Goal: Communication & Community: Answer question/provide support

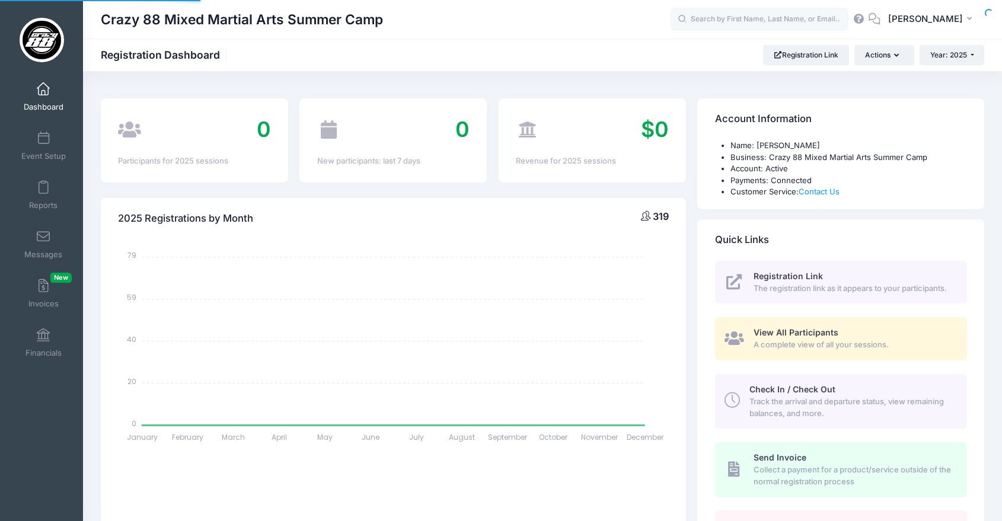
select select
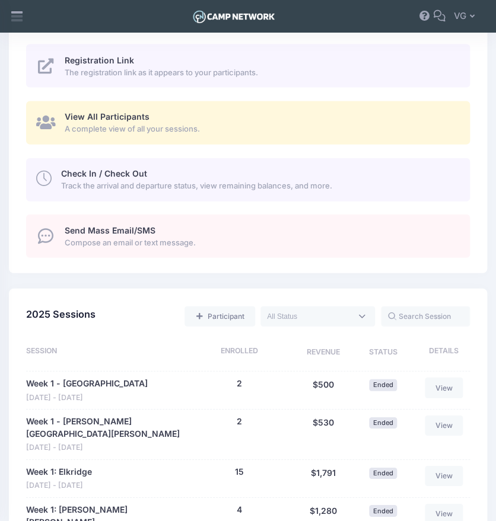
scroll to position [576, 0]
click at [101, 130] on span "A complete view of all your sessions." at bounding box center [260, 130] width 391 height 12
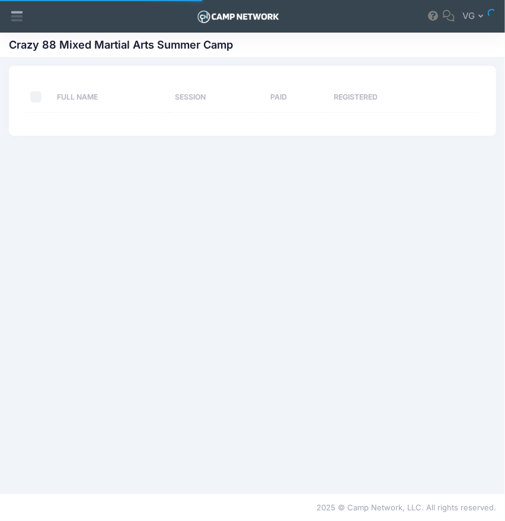
select select "10"
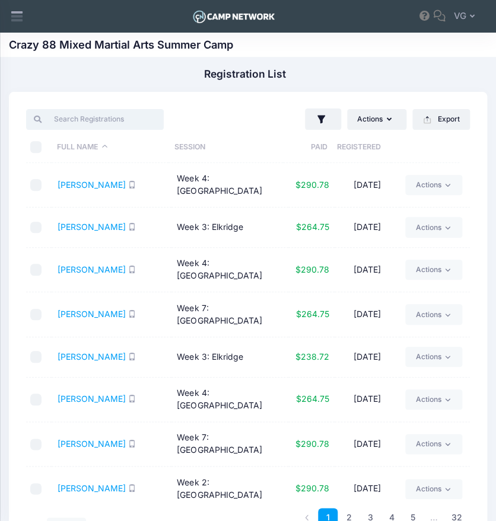
click at [85, 116] on input "search" at bounding box center [94, 119] width 137 height 20
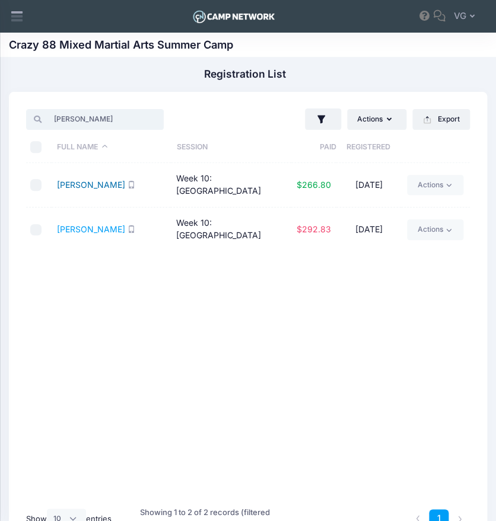
type input "saul"
click at [79, 181] on link "Saul, Mila" at bounding box center [91, 185] width 68 height 10
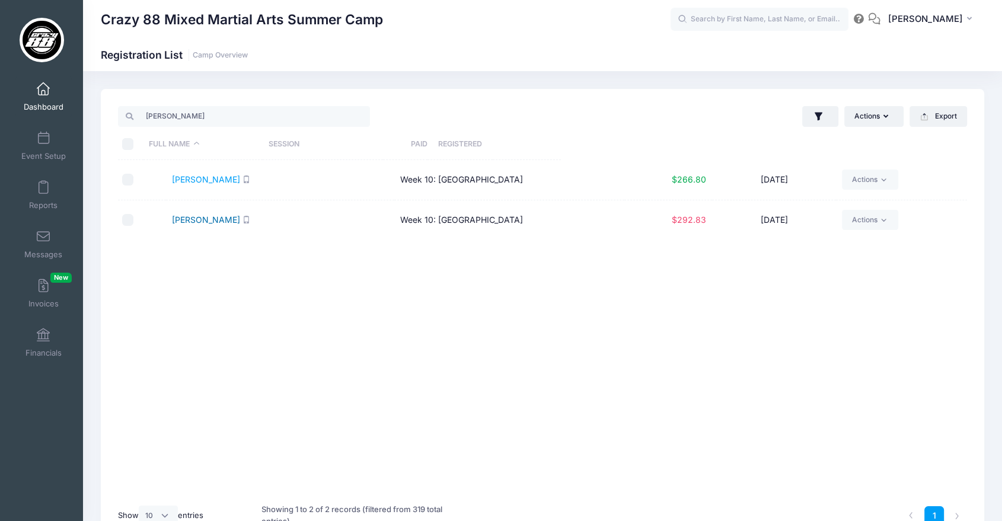
click at [189, 219] on link "[PERSON_NAME]" at bounding box center [206, 220] width 68 height 10
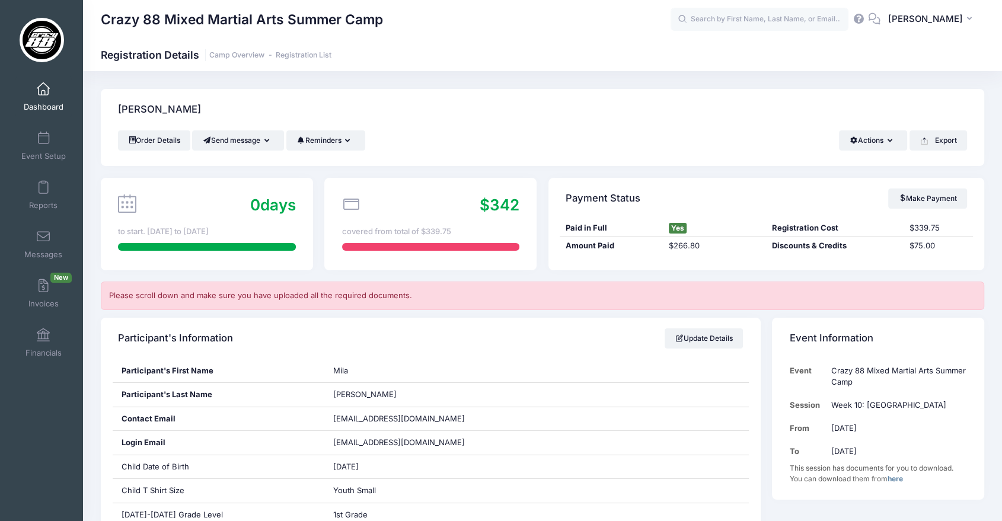
scroll to position [445, 0]
click at [43, 94] on span at bounding box center [43, 89] width 0 height 13
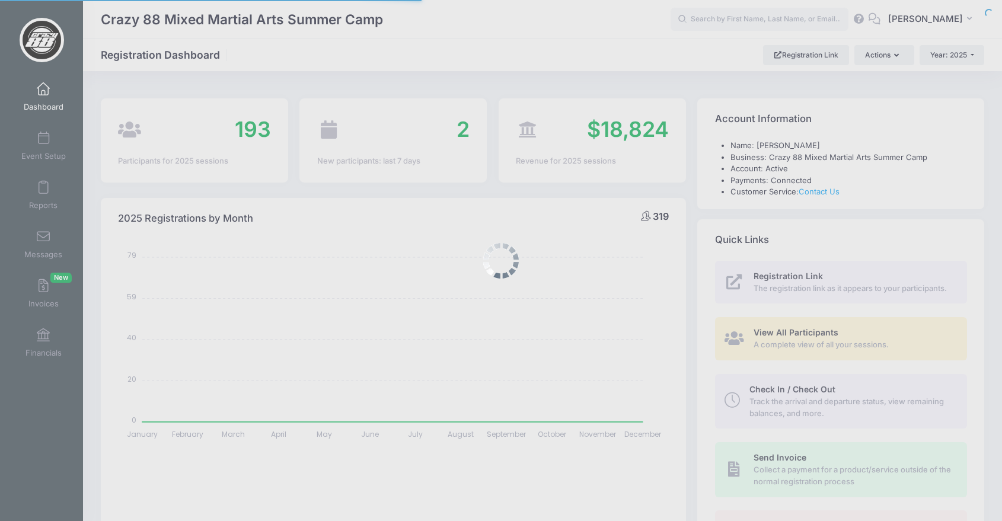
select select
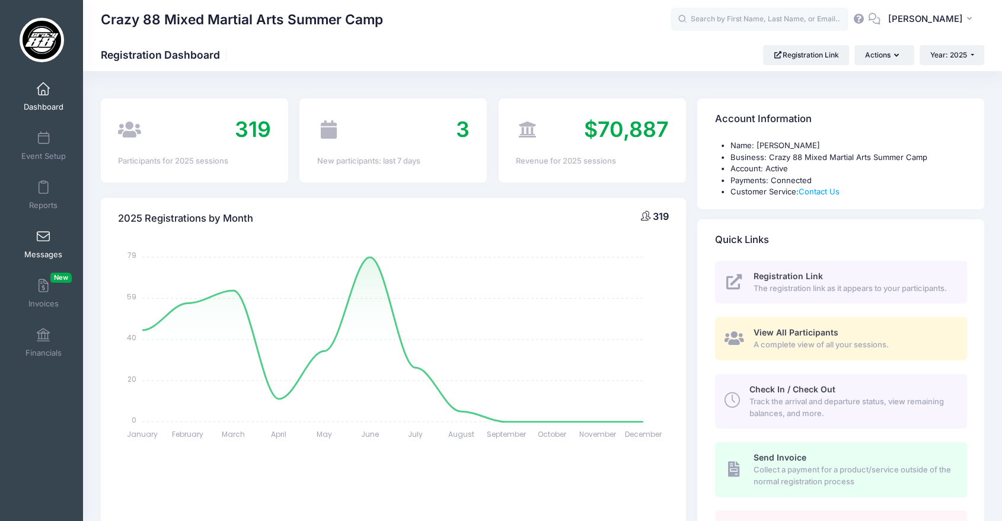
click at [43, 241] on span at bounding box center [43, 237] width 0 height 13
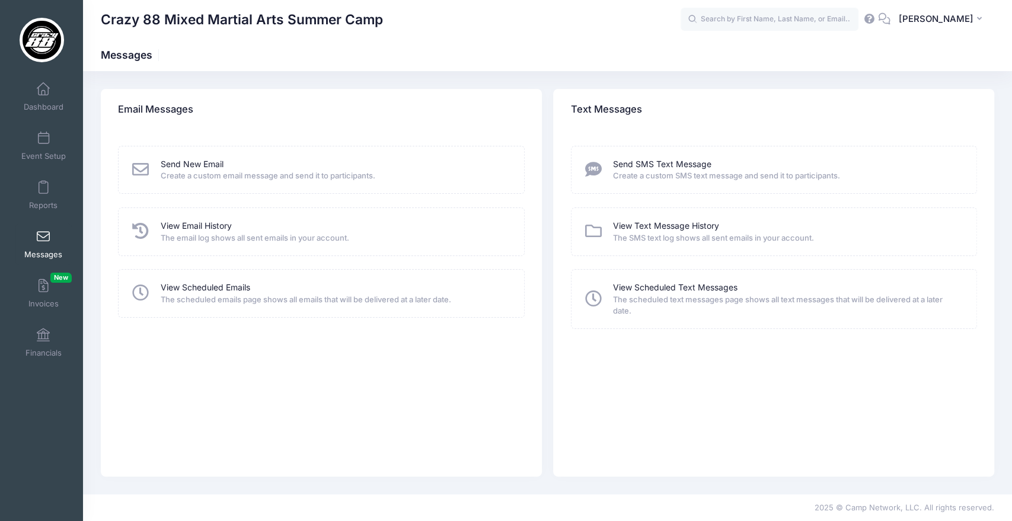
click at [212, 238] on span "The email log shows all sent emails in your account." at bounding box center [335, 238] width 348 height 12
click at [200, 224] on link "View Email History" at bounding box center [196, 226] width 71 height 12
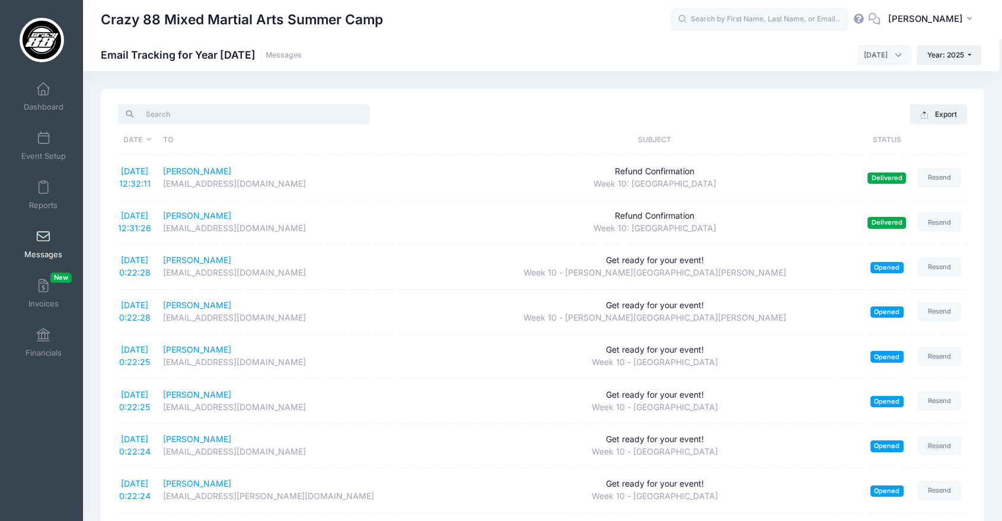
click at [283, 116] on input "search" at bounding box center [244, 114] width 252 height 20
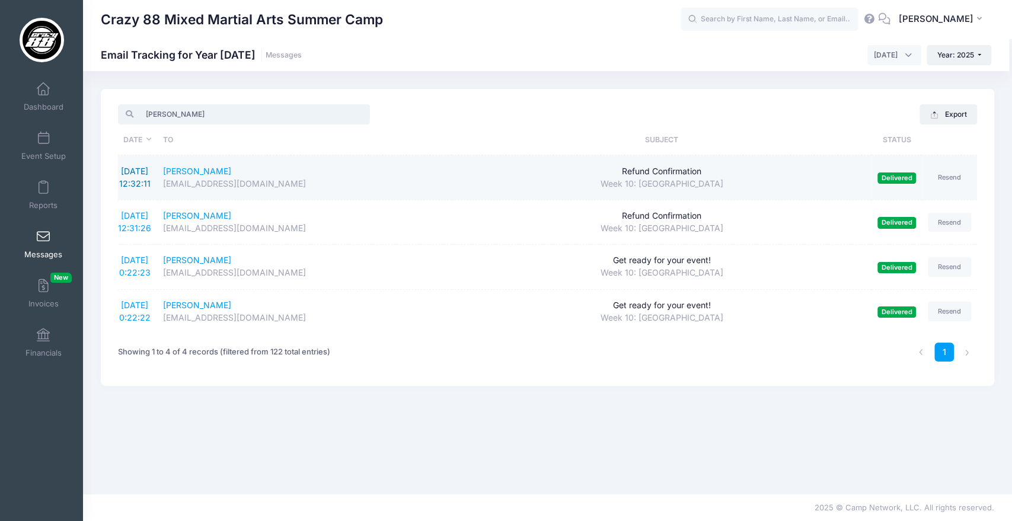
type input "[PERSON_NAME]"
click at [133, 170] on link "[DATE] 12:32:11" at bounding box center [134, 177] width 31 height 23
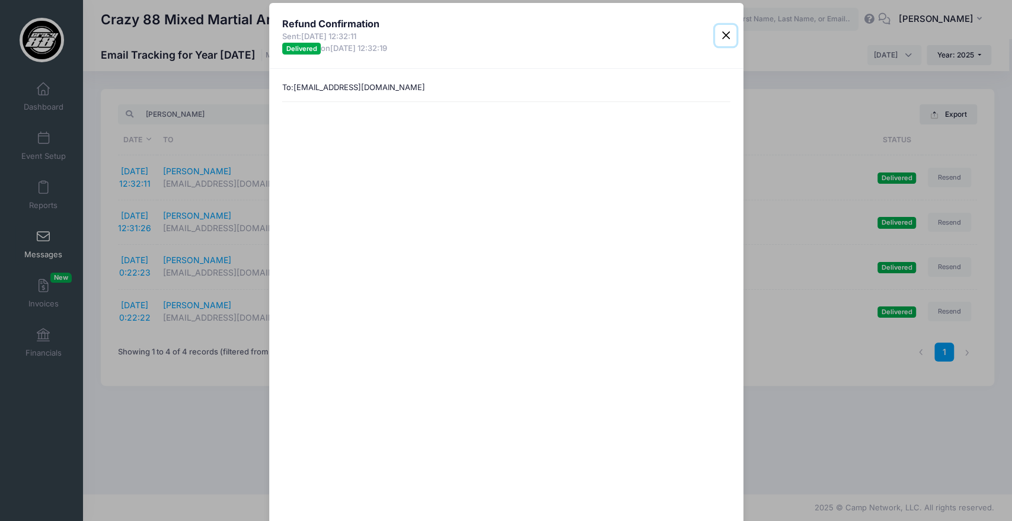
click at [715, 31] on button "Close" at bounding box center [725, 35] width 21 height 21
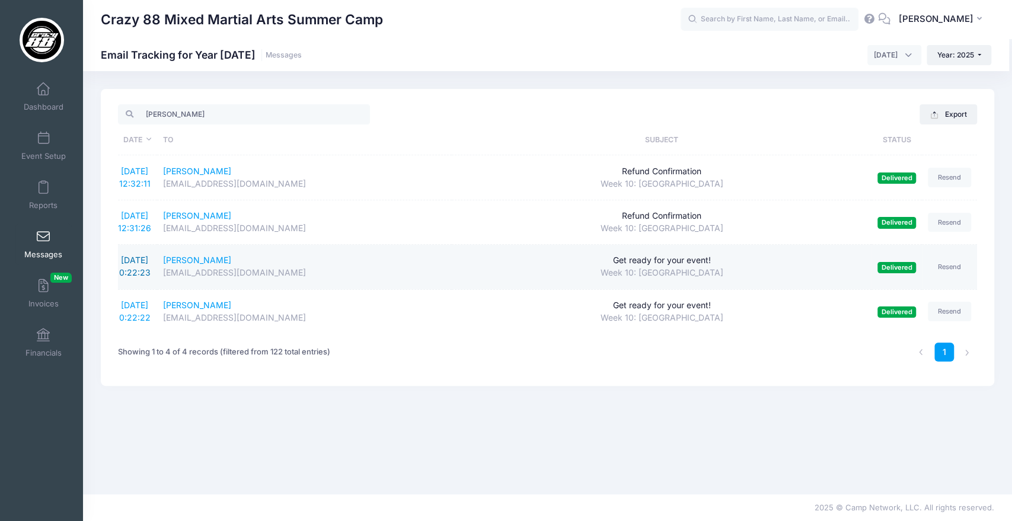
click at [128, 263] on link "[DATE] 0:22:23" at bounding box center [134, 266] width 31 height 23
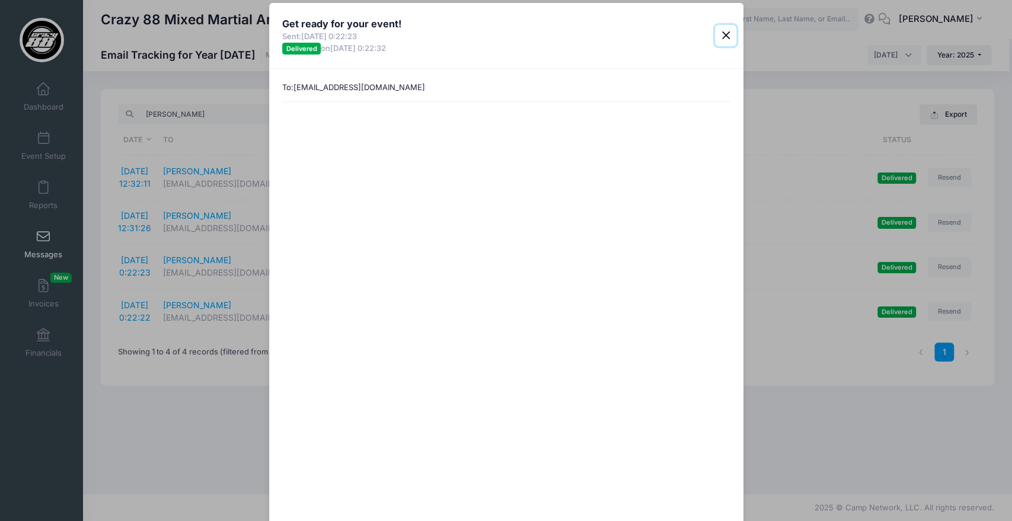
click at [725, 33] on button "Close" at bounding box center [725, 35] width 21 height 21
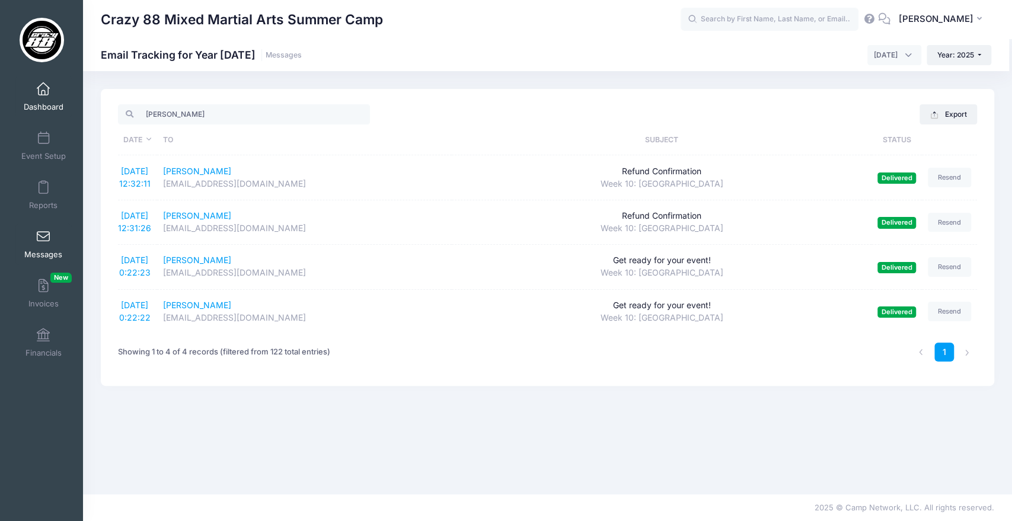
click at [52, 97] on link "Dashboard" at bounding box center [43, 96] width 56 height 41
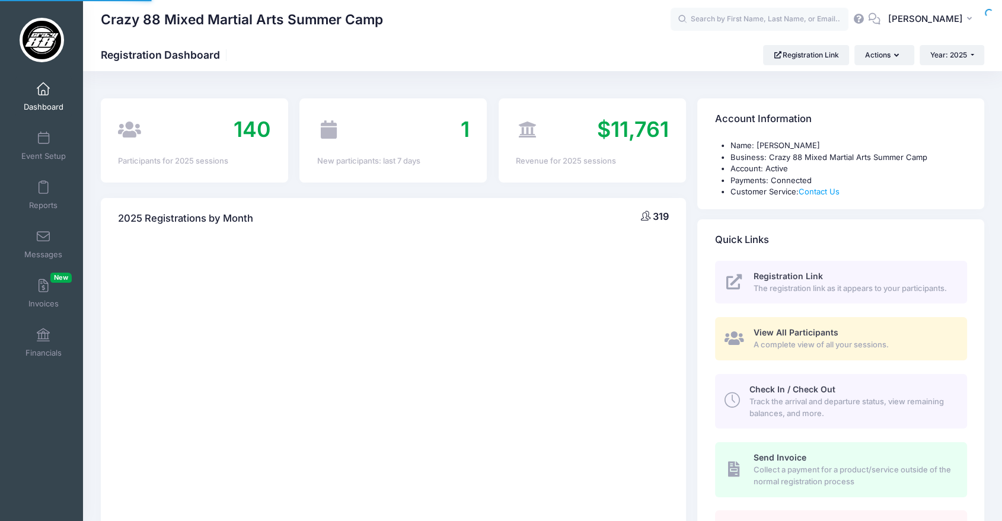
select select
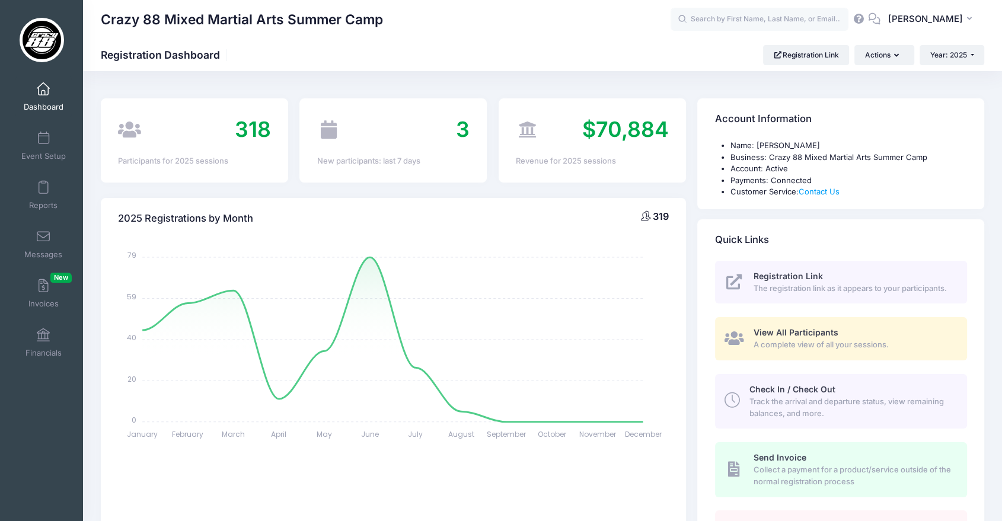
click at [34, 218] on div "Reports" at bounding box center [43, 194] width 79 height 49
click at [43, 232] on span at bounding box center [43, 237] width 0 height 13
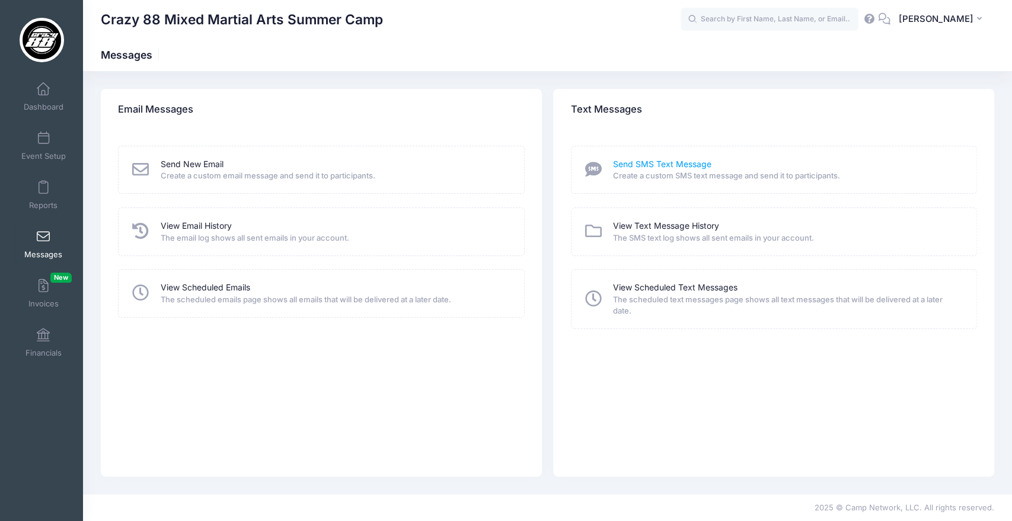
click at [663, 160] on link "Send SMS Text Message" at bounding box center [662, 164] width 98 height 12
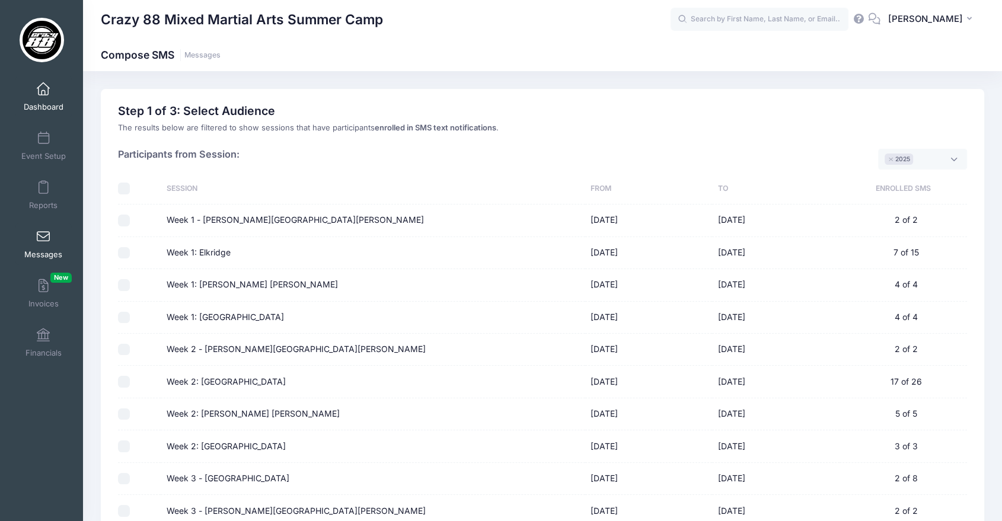
click at [28, 108] on span "Dashboard" at bounding box center [44, 107] width 40 height 10
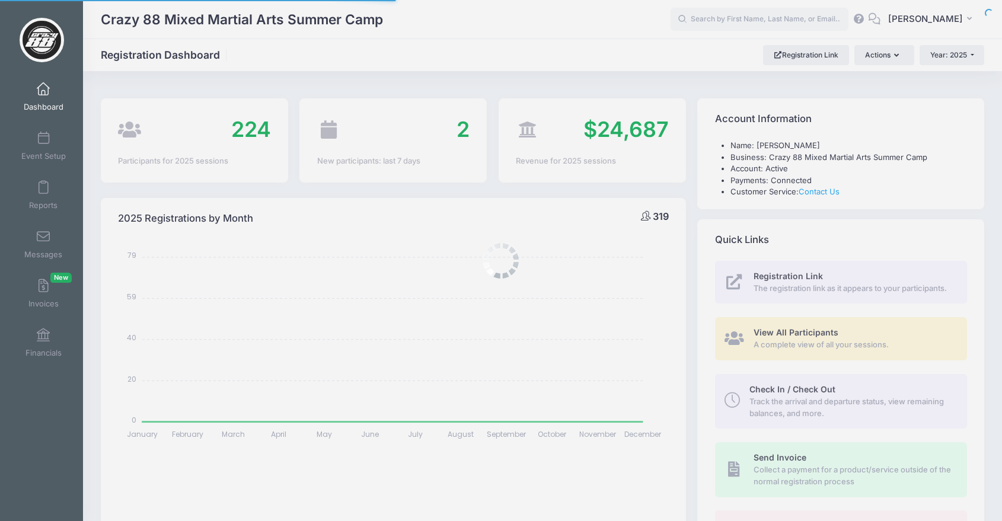
select select
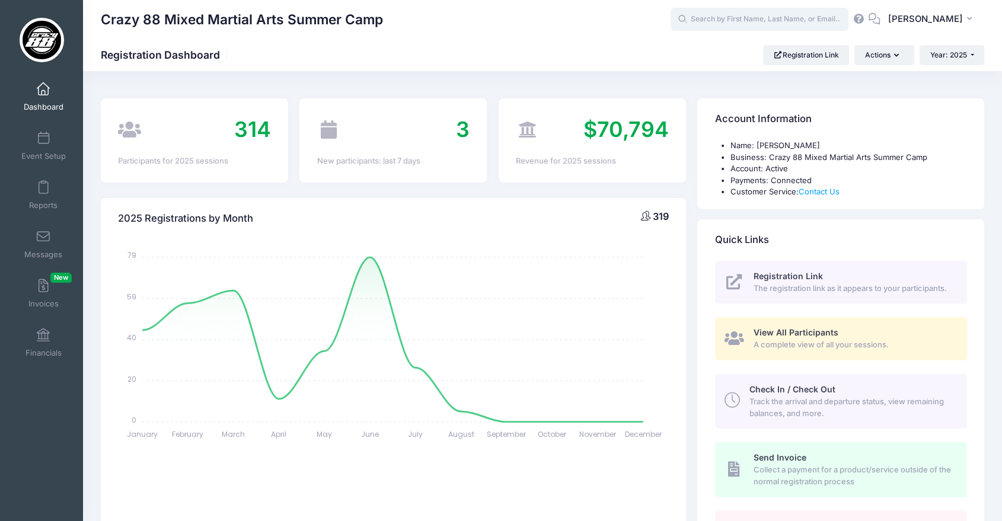
click at [794, 21] on input "text" at bounding box center [759, 20] width 178 height 24
click at [790, 349] on span "A complete view of all your sessions." at bounding box center [853, 345] width 200 height 12
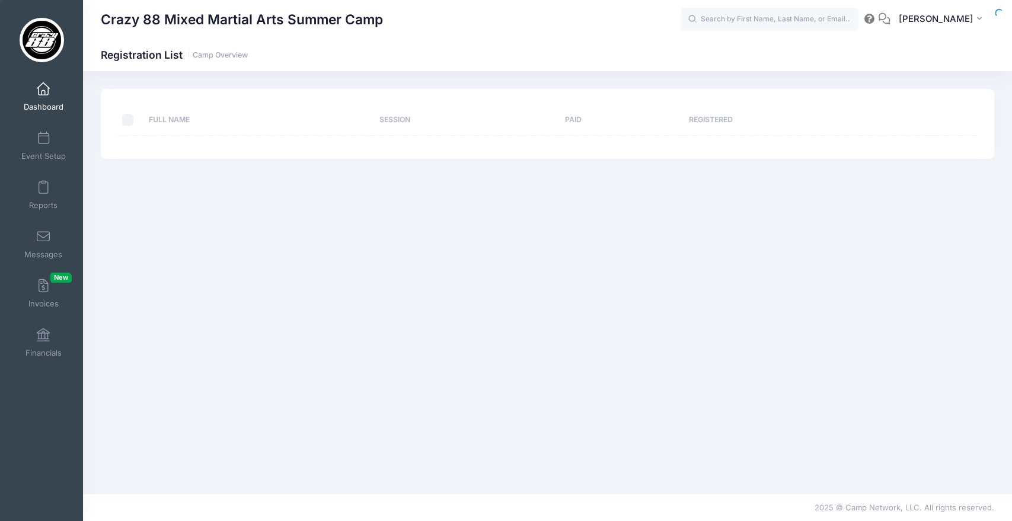
select select "10"
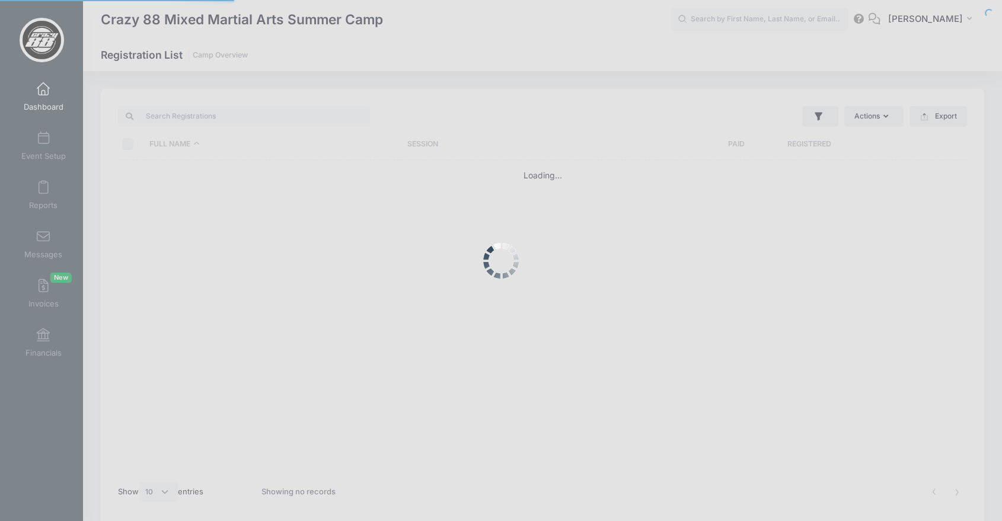
click at [247, 123] on div at bounding box center [501, 260] width 1002 height 521
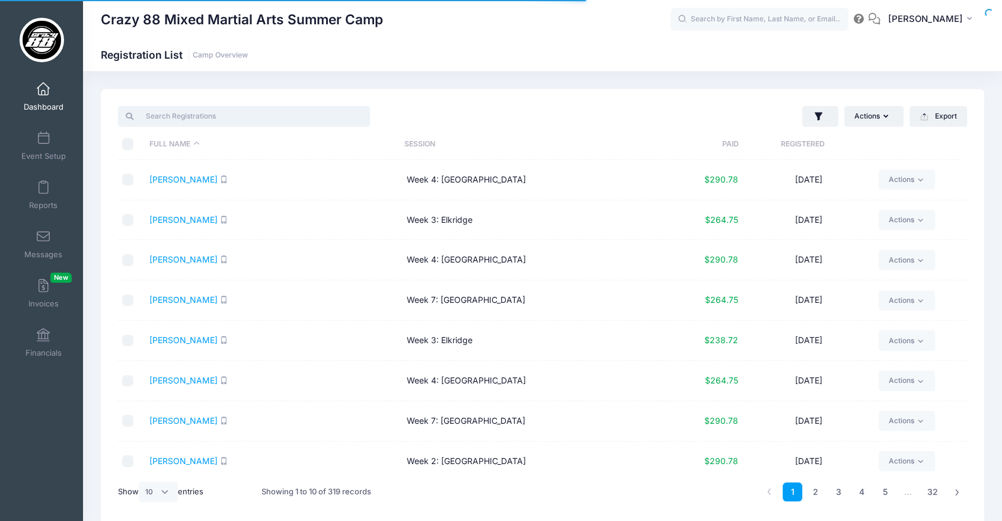
click at [221, 117] on input "search" at bounding box center [244, 116] width 252 height 20
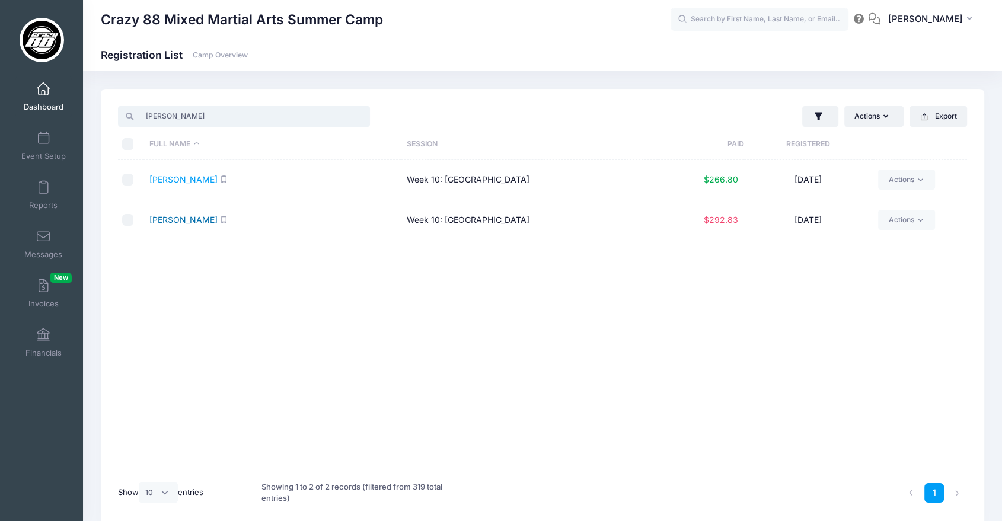
type input "saul"
click at [175, 217] on link "[PERSON_NAME]" at bounding box center [183, 220] width 68 height 10
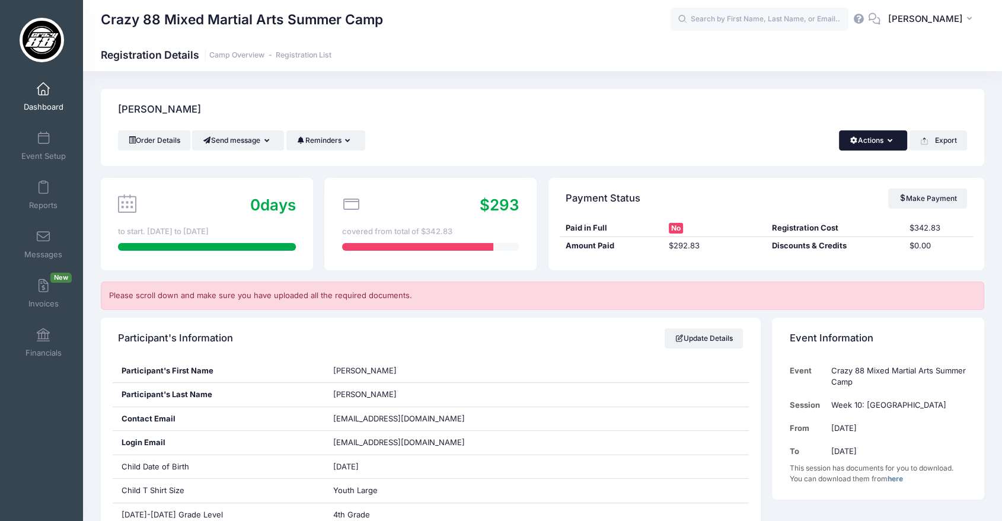
click at [863, 143] on button "Actions" at bounding box center [873, 140] width 68 height 20
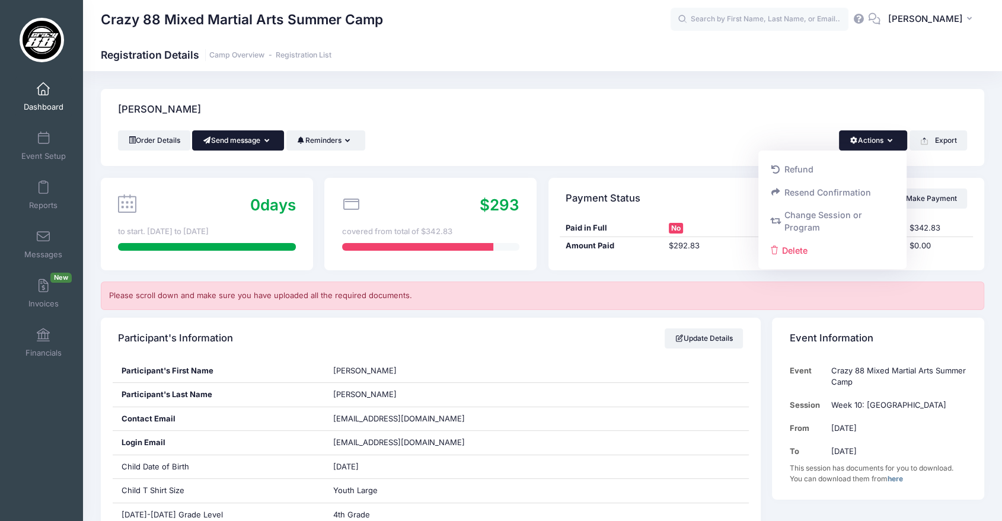
click at [231, 143] on button "Send message" at bounding box center [238, 140] width 92 height 20
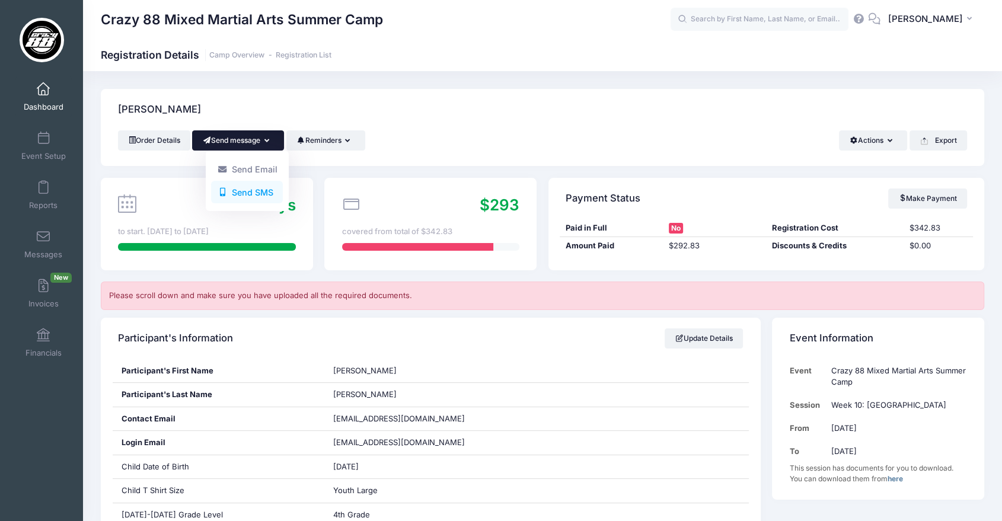
click at [241, 196] on link "Send SMS" at bounding box center [247, 192] width 72 height 23
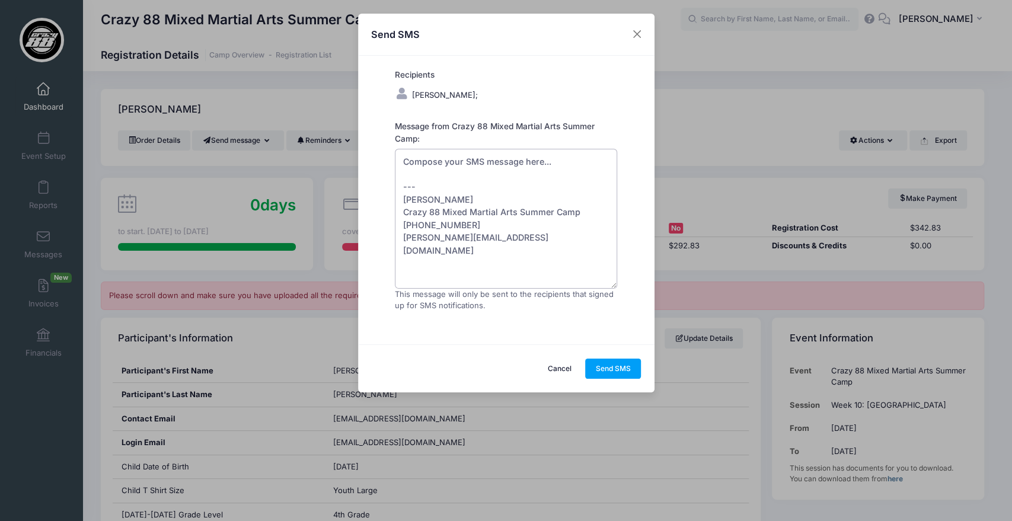
click at [440, 168] on textarea "Compose your SMS message here... --- [PERSON_NAME] Crazy 88 Mixed Martial Arts …" at bounding box center [506, 219] width 223 height 140
click at [439, 167] on textarea "Compose your SMS message here... --- [PERSON_NAME] Crazy 88 Mixed Martial Arts …" at bounding box center [506, 219] width 223 height 140
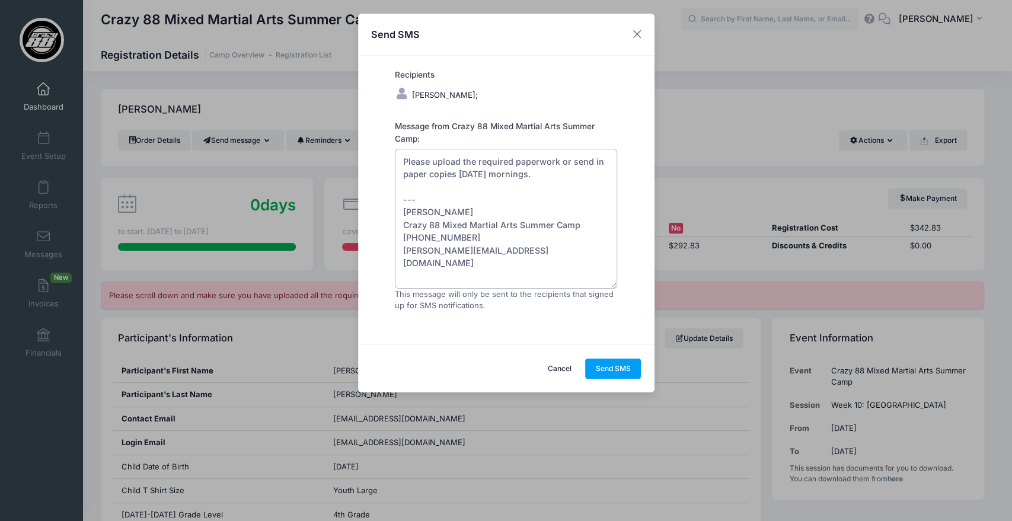
click at [404, 159] on textarea "Please upload the required paperwork or send in paper copies [DATE] mornings. -…" at bounding box center [506, 219] width 223 height 140
click at [569, 173] on textarea "Hi! Please upload the required paperwork or send in paper copies [DATE] morning…" at bounding box center [506, 219] width 223 height 140
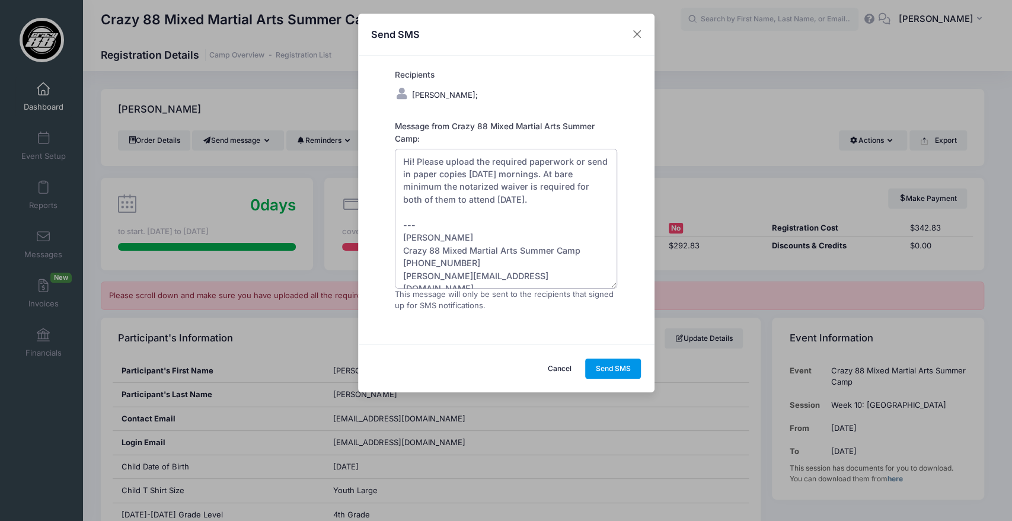
type textarea "Hi! Please upload the required paperwork or send in paper copies [DATE] morning…"
click at [617, 367] on button "Send SMS" at bounding box center [613, 369] width 56 height 20
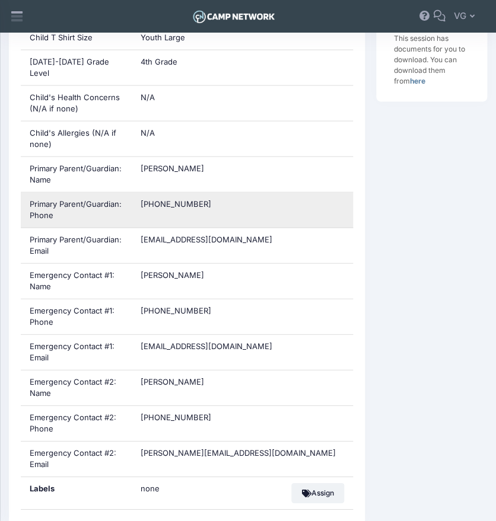
scroll to position [577, 0]
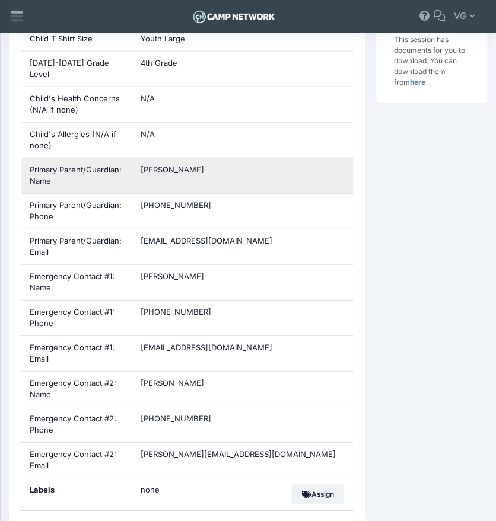
click at [169, 164] on div "[PERSON_NAME]" at bounding box center [242, 175] width 222 height 35
click at [166, 162] on div "[PERSON_NAME]" at bounding box center [242, 175] width 222 height 35
copy div "[PERSON_NAME]"
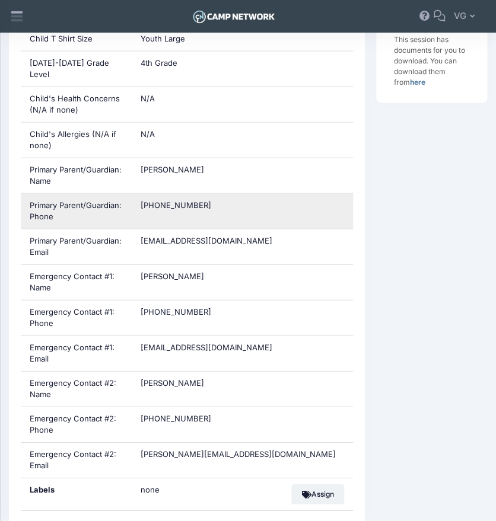
click at [163, 200] on span "[PHONE_NUMBER]" at bounding box center [175, 204] width 71 height 9
copy div "[PHONE_NUMBER]"
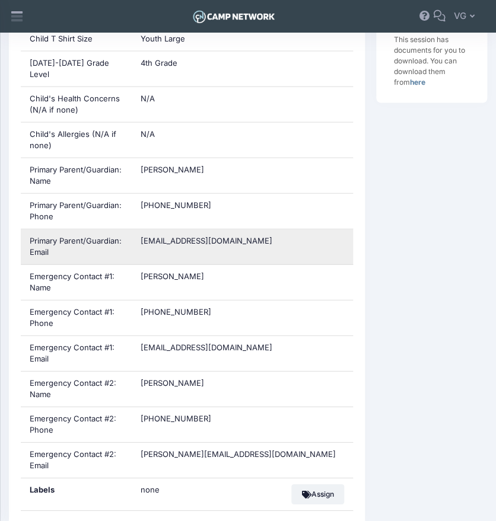
click at [180, 236] on span "[EMAIL_ADDRESS][DOMAIN_NAME]" at bounding box center [206, 240] width 132 height 9
copy div "[EMAIL_ADDRESS][DOMAIN_NAME]"
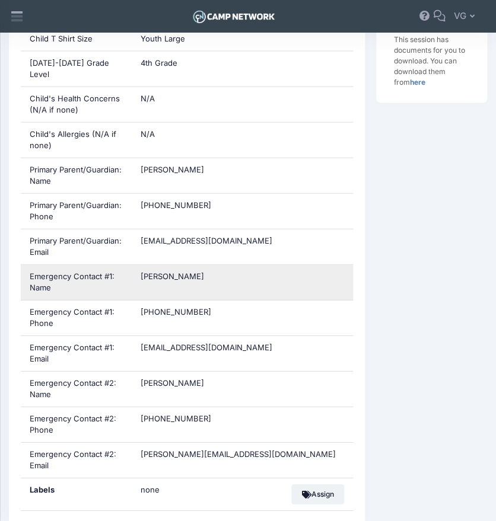
click at [148, 269] on div "[PERSON_NAME]" at bounding box center [242, 282] width 222 height 35
copy div "[PERSON_NAME]"
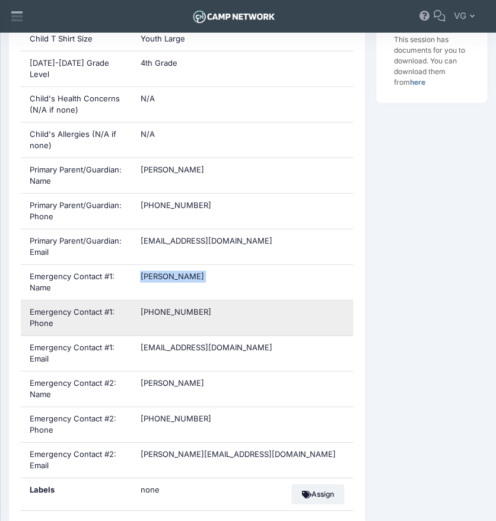
click at [178, 307] on span "[PHONE_NUMBER]" at bounding box center [175, 311] width 71 height 9
copy div "[PHONE_NUMBER]"
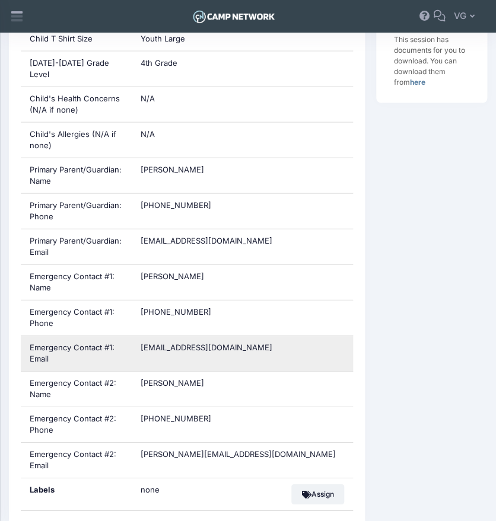
click at [151, 343] on span "[EMAIL_ADDRESS][DOMAIN_NAME]" at bounding box center [206, 347] width 132 height 9
copy div "[EMAIL_ADDRESS][DOMAIN_NAME]"
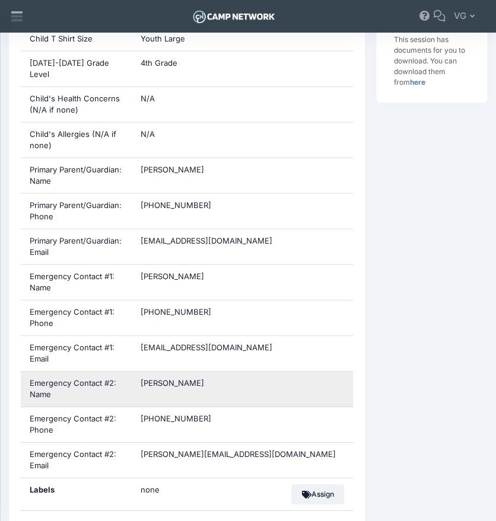
click at [151, 375] on div "[PERSON_NAME]" at bounding box center [242, 389] width 222 height 35
copy div "[PERSON_NAME]"
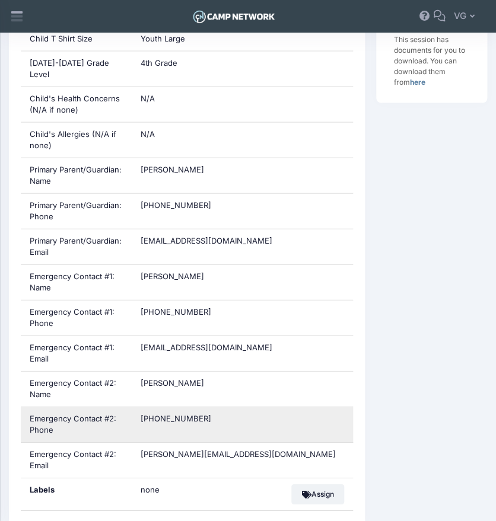
click at [162, 414] on span "[PHONE_NUMBER]" at bounding box center [175, 418] width 71 height 9
copy div "[PHONE_NUMBER]"
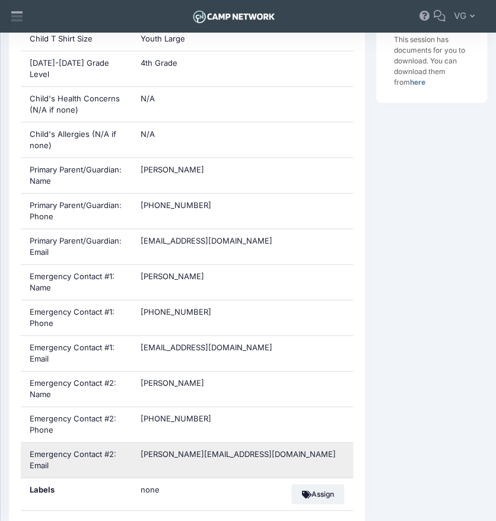
click at [182, 449] on span "[PERSON_NAME][EMAIL_ADDRESS][DOMAIN_NAME]" at bounding box center [237, 453] width 195 height 9
copy div "[PERSON_NAME][EMAIL_ADDRESS][DOMAIN_NAME]"
